Goal: Task Accomplishment & Management: Manage account settings

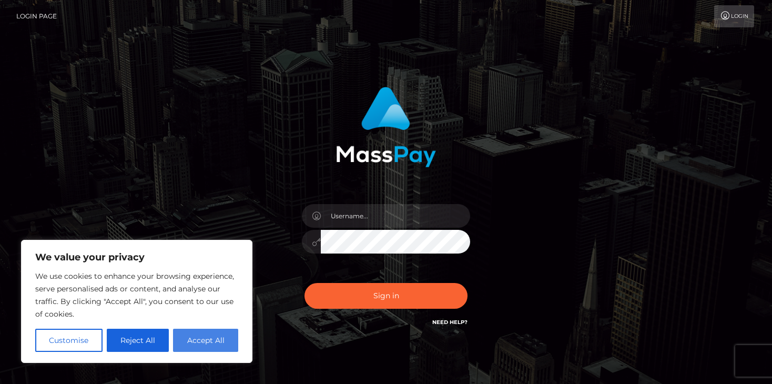
click at [203, 337] on button "Accept All" at bounding box center [205, 340] width 65 height 23
checkbox input "true"
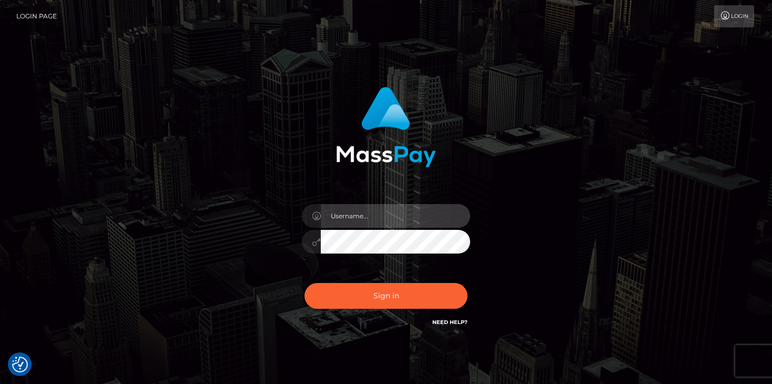
click at [409, 212] on input "text" at bounding box center [395, 216] width 149 height 24
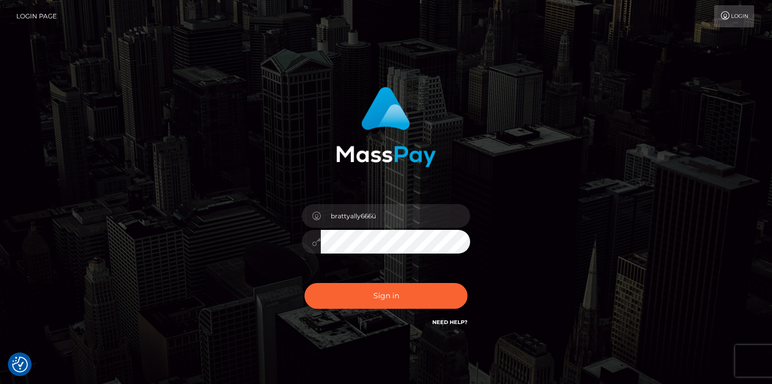
click at [400, 186] on div "brattyally666ü Sign in" at bounding box center [386, 207] width 276 height 257
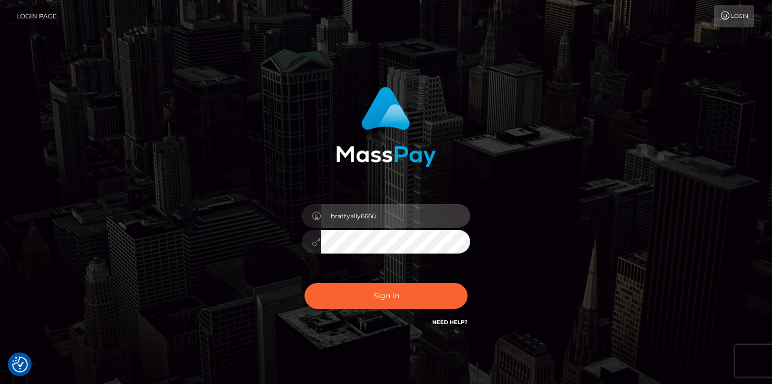
click at [405, 221] on input "brattyally666ü" at bounding box center [395, 216] width 149 height 24
type input "[EMAIL_ADDRESS][DOMAIN_NAME]"
click at [304, 283] on button "Sign in" at bounding box center [385, 296] width 163 height 26
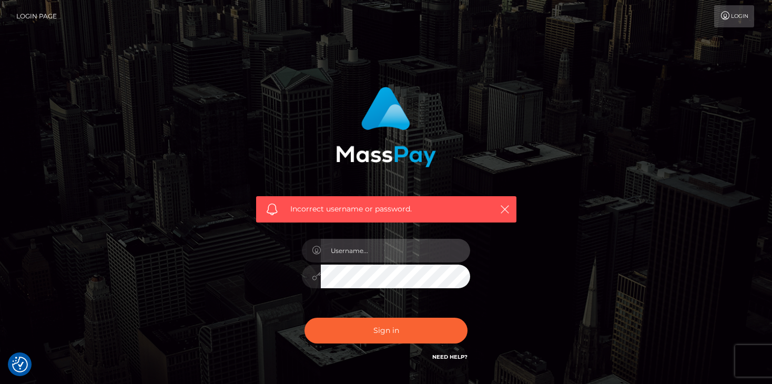
click at [354, 258] on input "text" at bounding box center [395, 251] width 149 height 24
drag, startPoint x: 401, startPoint y: 251, endPoint x: 147, endPoint y: 282, distance: 255.9
click at [147, 282] on div "Incorrect username or password. [EMAIL_ADDRESS][DOMAIN_NAME]" at bounding box center [386, 230] width 600 height 302
type input "[EMAIL_ADDRESS][DOMAIN_NAME]"
click at [304, 318] on button "Sign in" at bounding box center [385, 331] width 163 height 26
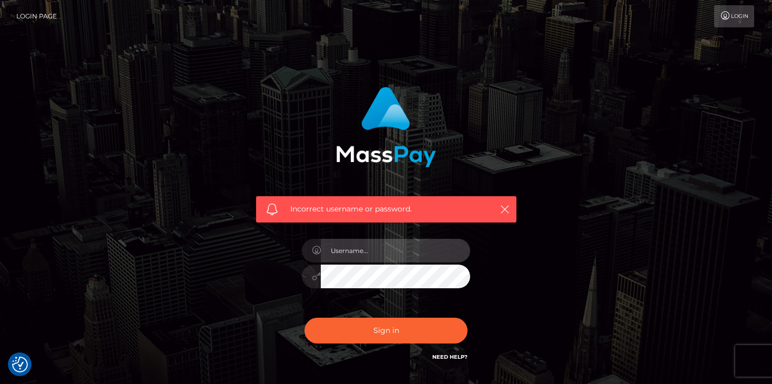
click at [433, 256] on input "text" at bounding box center [395, 251] width 149 height 24
drag, startPoint x: 400, startPoint y: 252, endPoint x: 107, endPoint y: 206, distance: 297.1
click at [107, 206] on div "Incorrect username or password. [EMAIL_ADDRESS][DOMAIN_NAME]" at bounding box center [386, 230] width 600 height 302
type input "[EMAIL_ADDRESS][DOMAIN_NAME]"
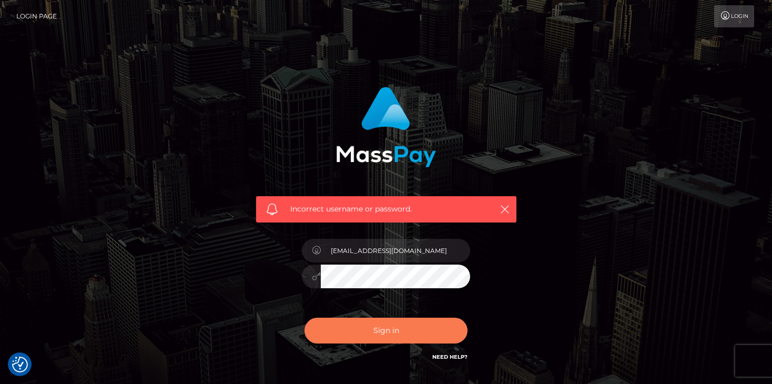
click at [383, 336] on button "Sign in" at bounding box center [385, 331] width 163 height 26
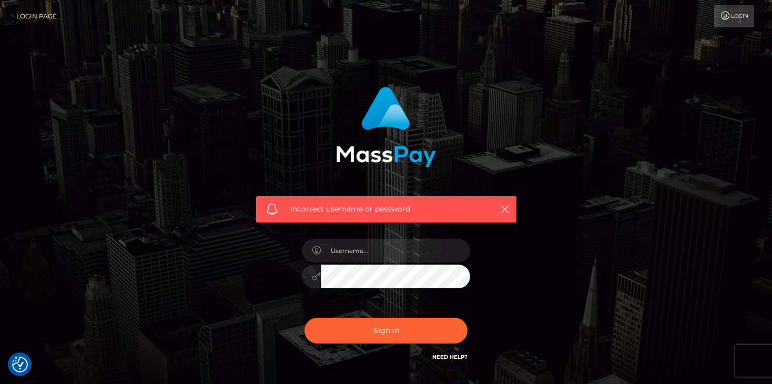
click at [744, 13] on link "Login" at bounding box center [734, 16] width 40 height 22
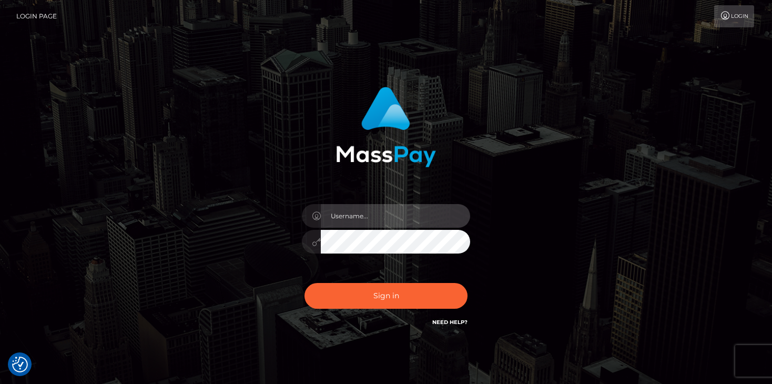
click at [362, 217] on input "text" at bounding box center [395, 216] width 149 height 24
type input "[EMAIL_ADDRESS][DOMAIN_NAME]"
click at [304, 283] on button "Sign in" at bounding box center [385, 296] width 163 height 26
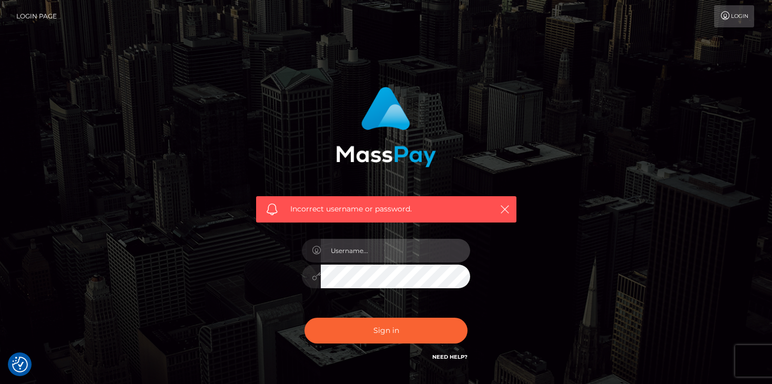
click at [417, 247] on input "text" at bounding box center [395, 251] width 149 height 24
type input "brattyally666@gmail.com"
click at [304, 318] on button "Sign in" at bounding box center [385, 331] width 163 height 26
click at [373, 255] on input "text" at bounding box center [395, 251] width 149 height 24
type input "brattyally666@gmail.com"
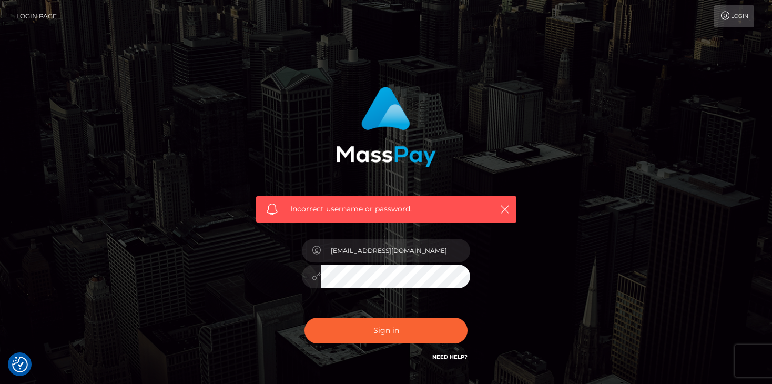
click at [304, 318] on button "Sign in" at bounding box center [385, 331] width 163 height 26
